Goal: Manage account settings

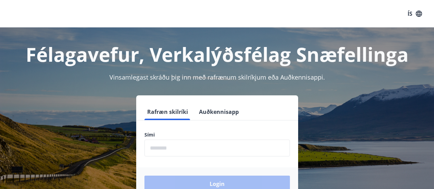
click at [171, 151] on input "phone" at bounding box center [218, 148] width 146 height 17
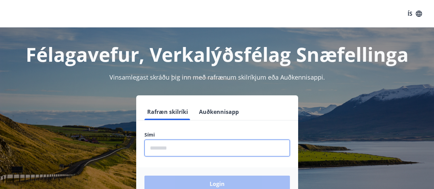
type input "********"
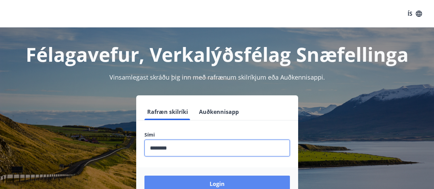
click at [219, 184] on button "Login" at bounding box center [218, 184] width 146 height 16
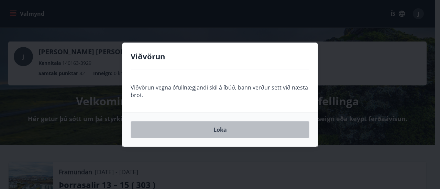
click at [223, 130] on button "Loka" at bounding box center [219, 129] width 179 height 17
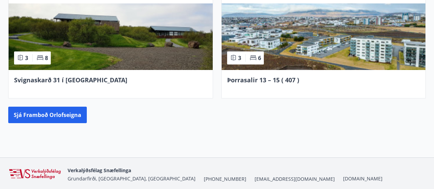
scroll to position [755, 0]
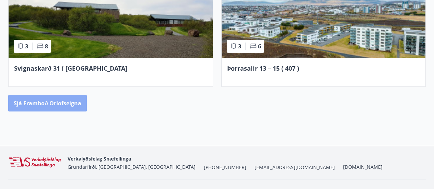
click at [51, 103] on button "Sjá framboð orlofseigna" at bounding box center [47, 103] width 79 height 16
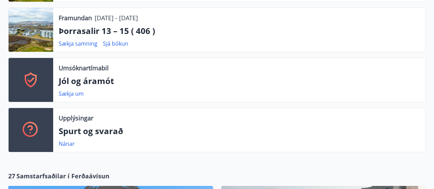
scroll to position [182, 0]
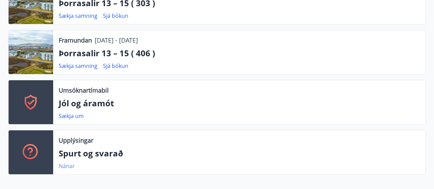
click at [64, 168] on link "Nánar" at bounding box center [67, 166] width 16 height 8
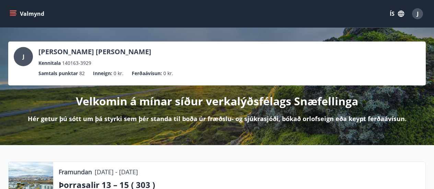
click at [421, 15] on div "J" at bounding box center [417, 13] width 11 height 11
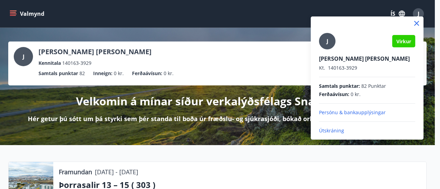
click at [345, 113] on p "Persónu & bankaupplýsingar" at bounding box center [367, 112] width 96 height 7
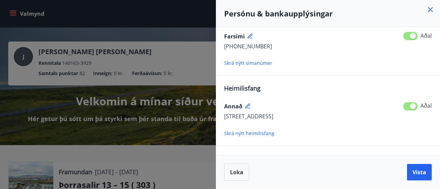
scroll to position [136, 0]
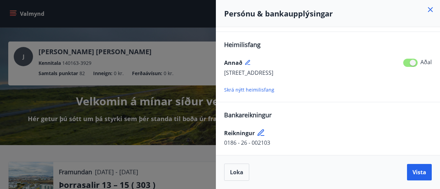
click at [431, 9] on icon at bounding box center [429, 9] width 5 height 5
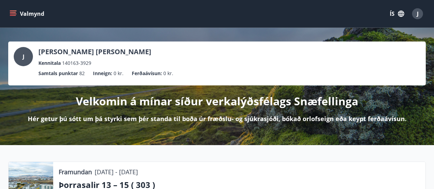
click at [420, 11] on div "J" at bounding box center [417, 13] width 11 height 11
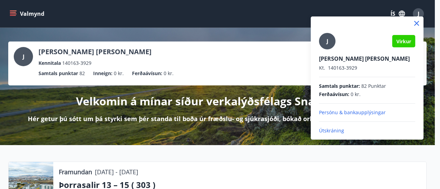
click at [325, 130] on p "Útskráning" at bounding box center [367, 130] width 96 height 7
